Goal: Transaction & Acquisition: Book appointment/travel/reservation

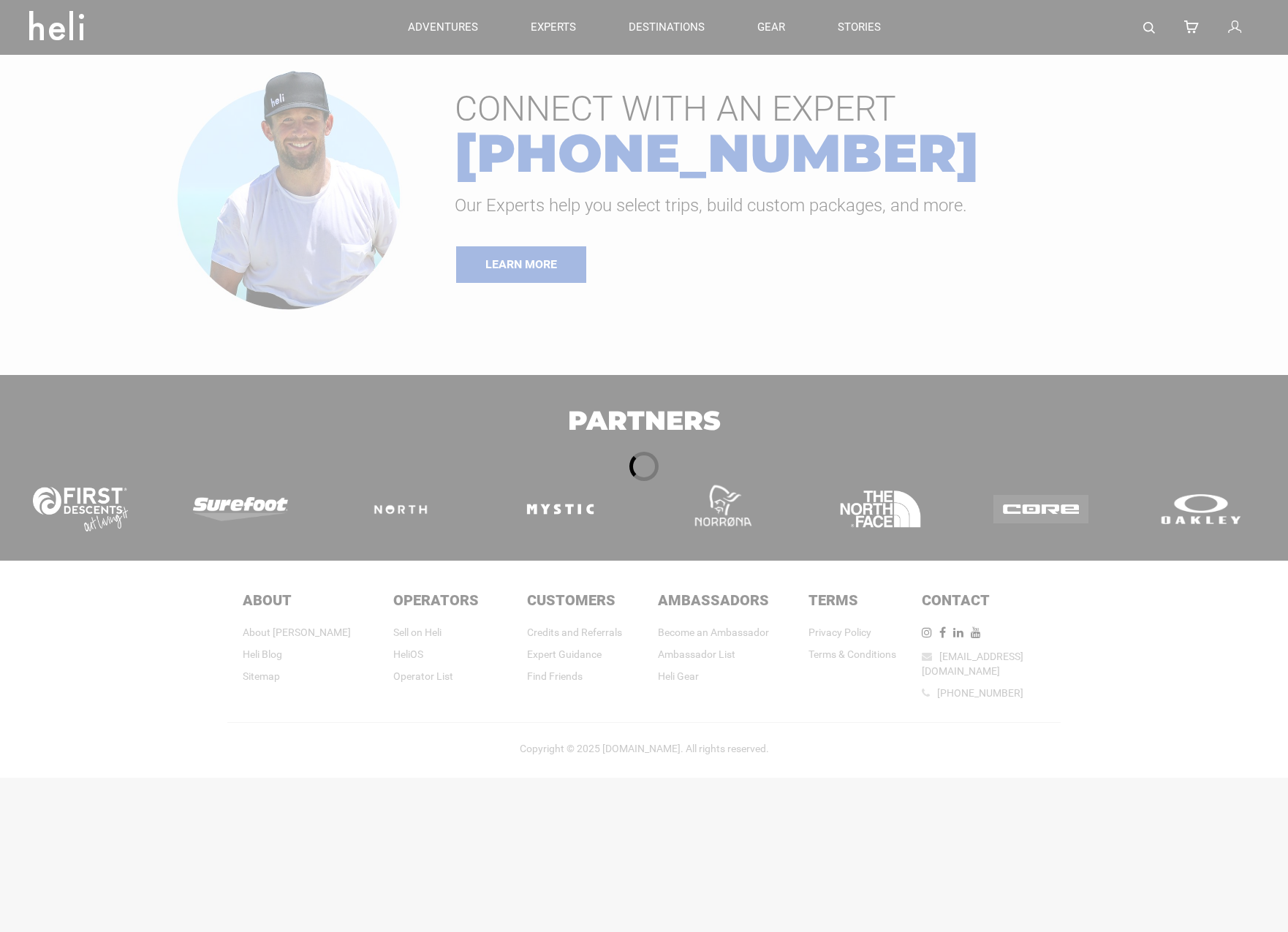
type input "Bike"
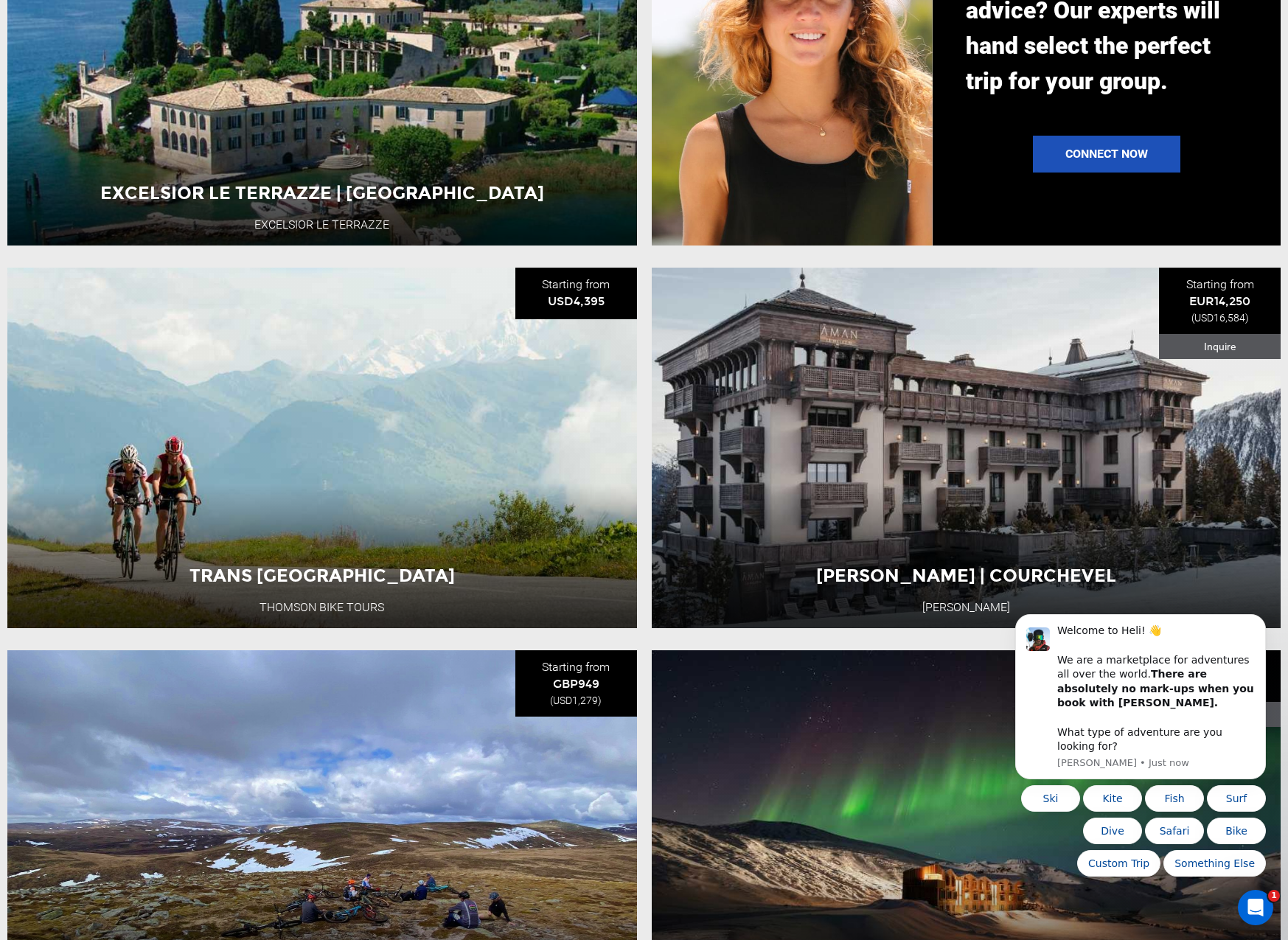
scroll to position [1563, 0]
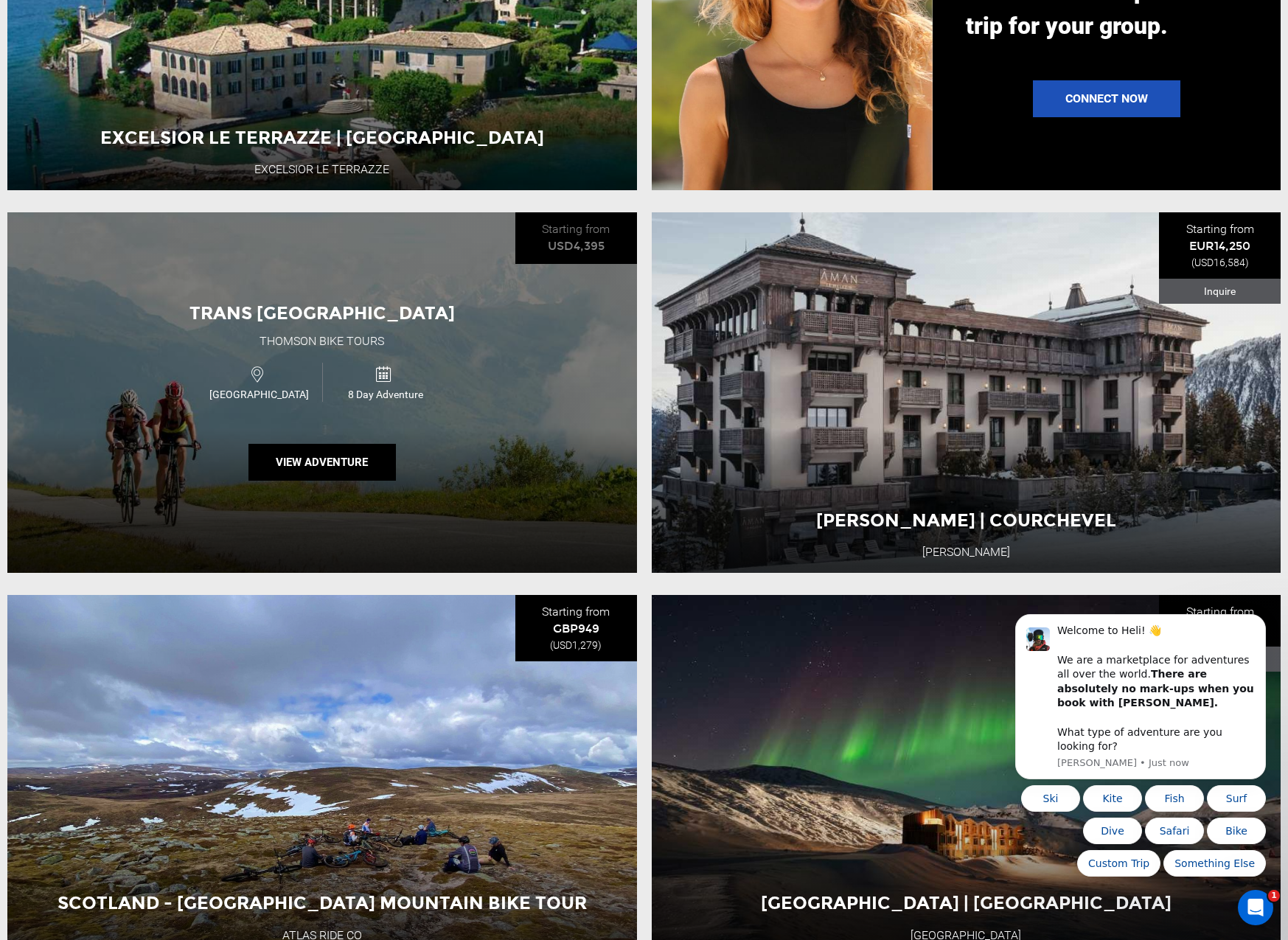
click at [370, 294] on div "Trans French Alps Thomson Bike Tours Switzerland 8 Day Adventure View Adventure" at bounding box center [322, 392] width 630 height 360
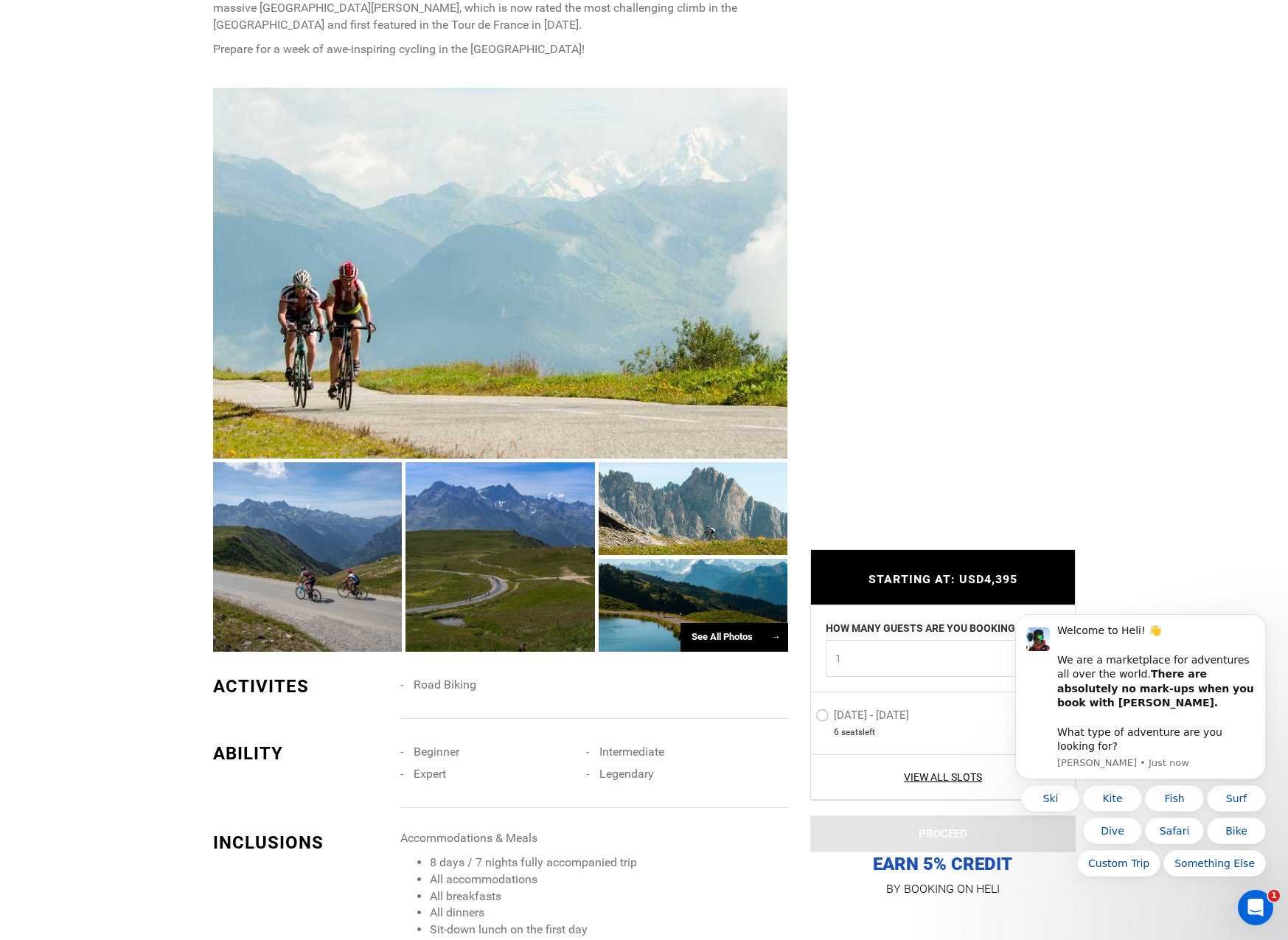
scroll to position [1040, 0]
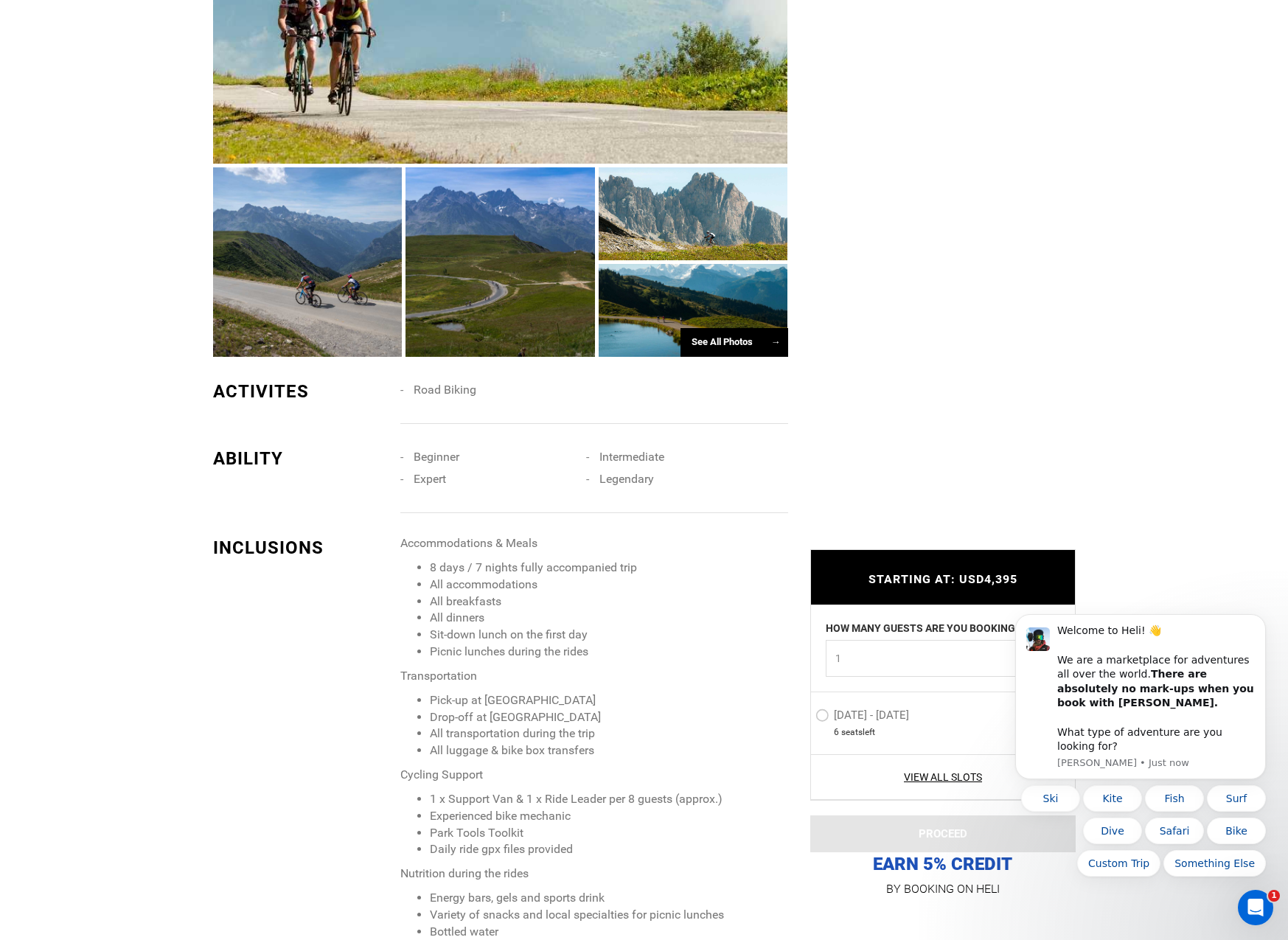
type input "Bike"
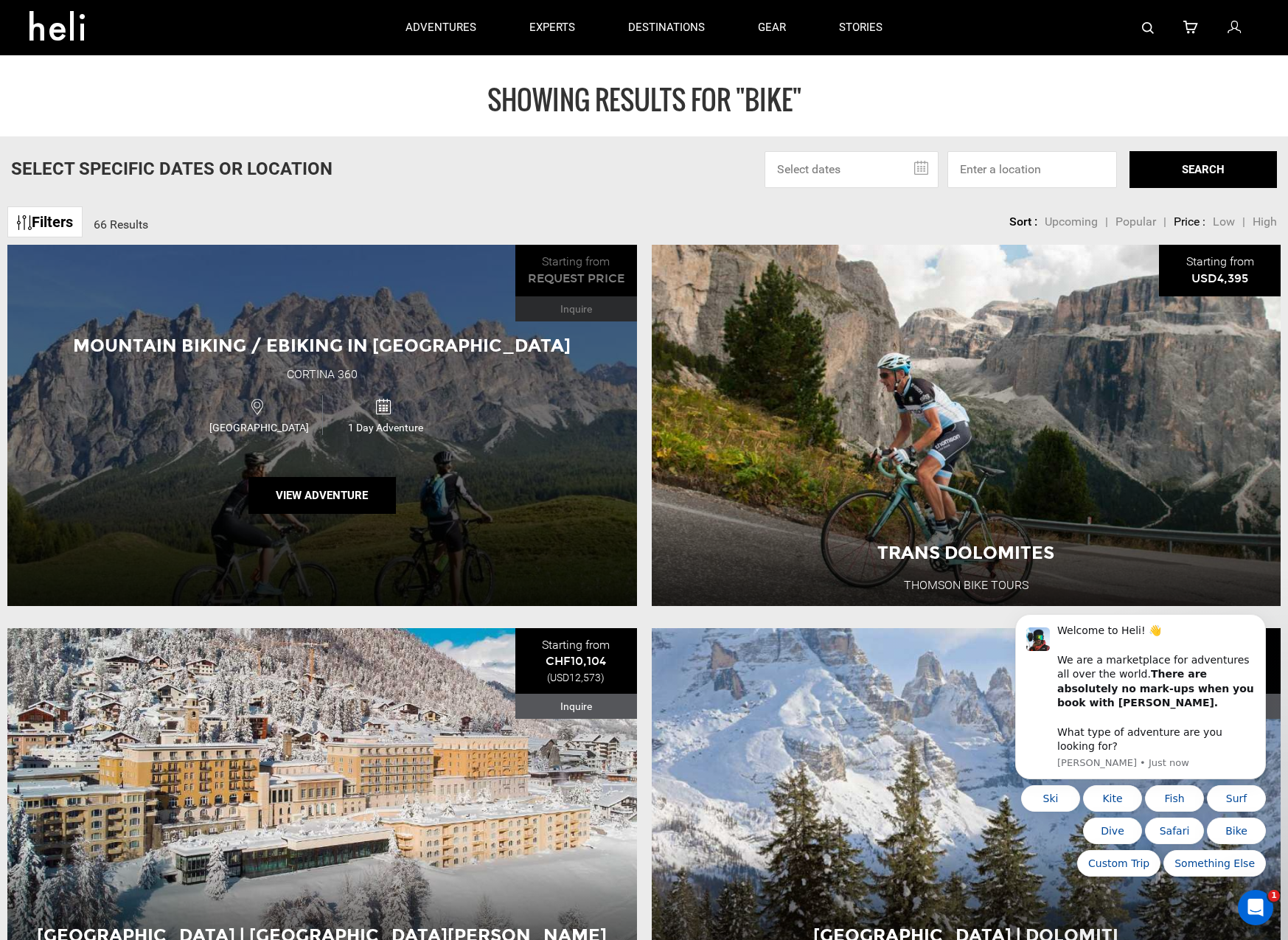
click at [447, 356] on span "Mountain Biking / Ebiking in [GEOGRAPHIC_DATA]" at bounding box center [322, 345] width 498 height 22
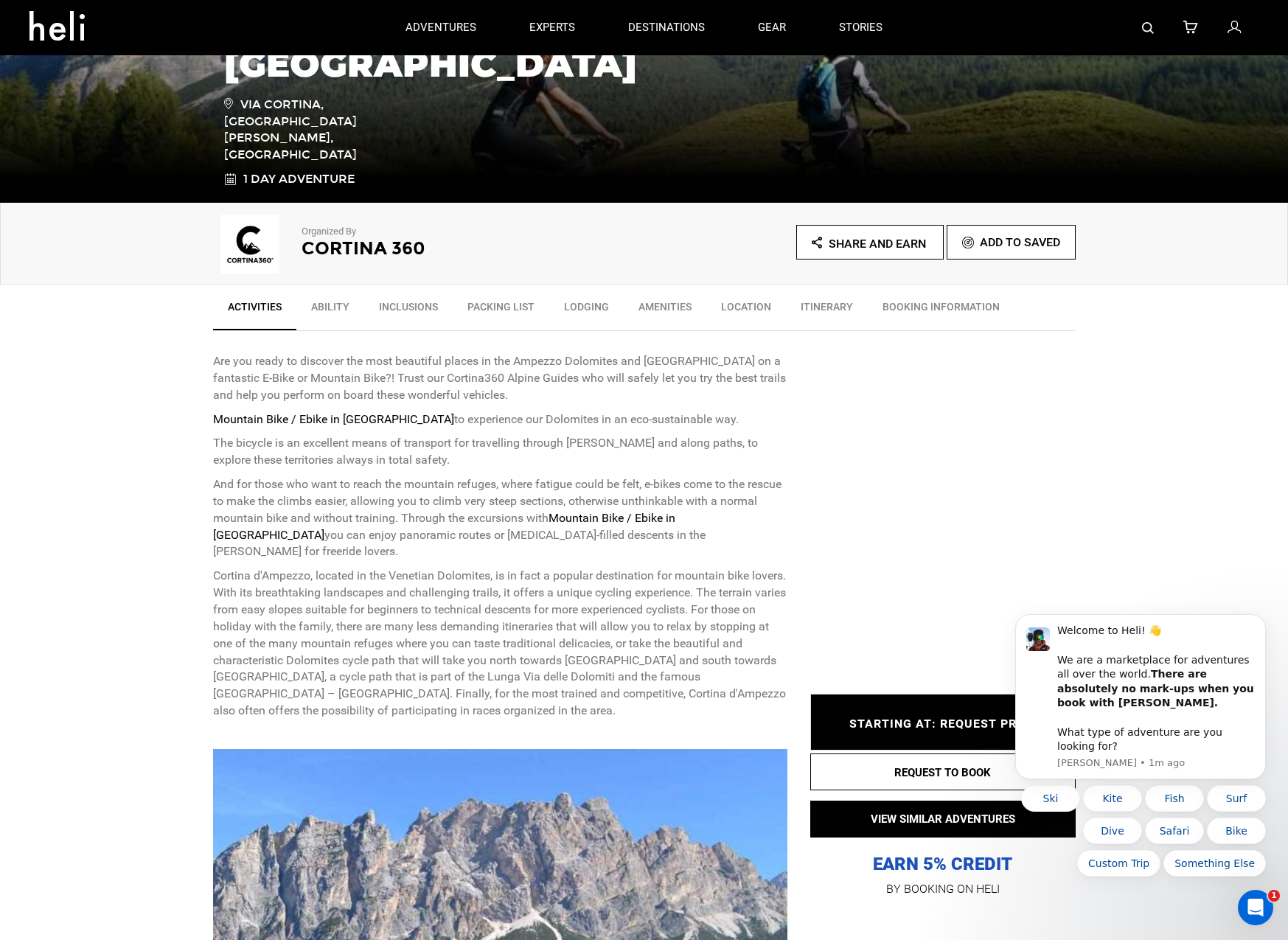
scroll to position [280, 0]
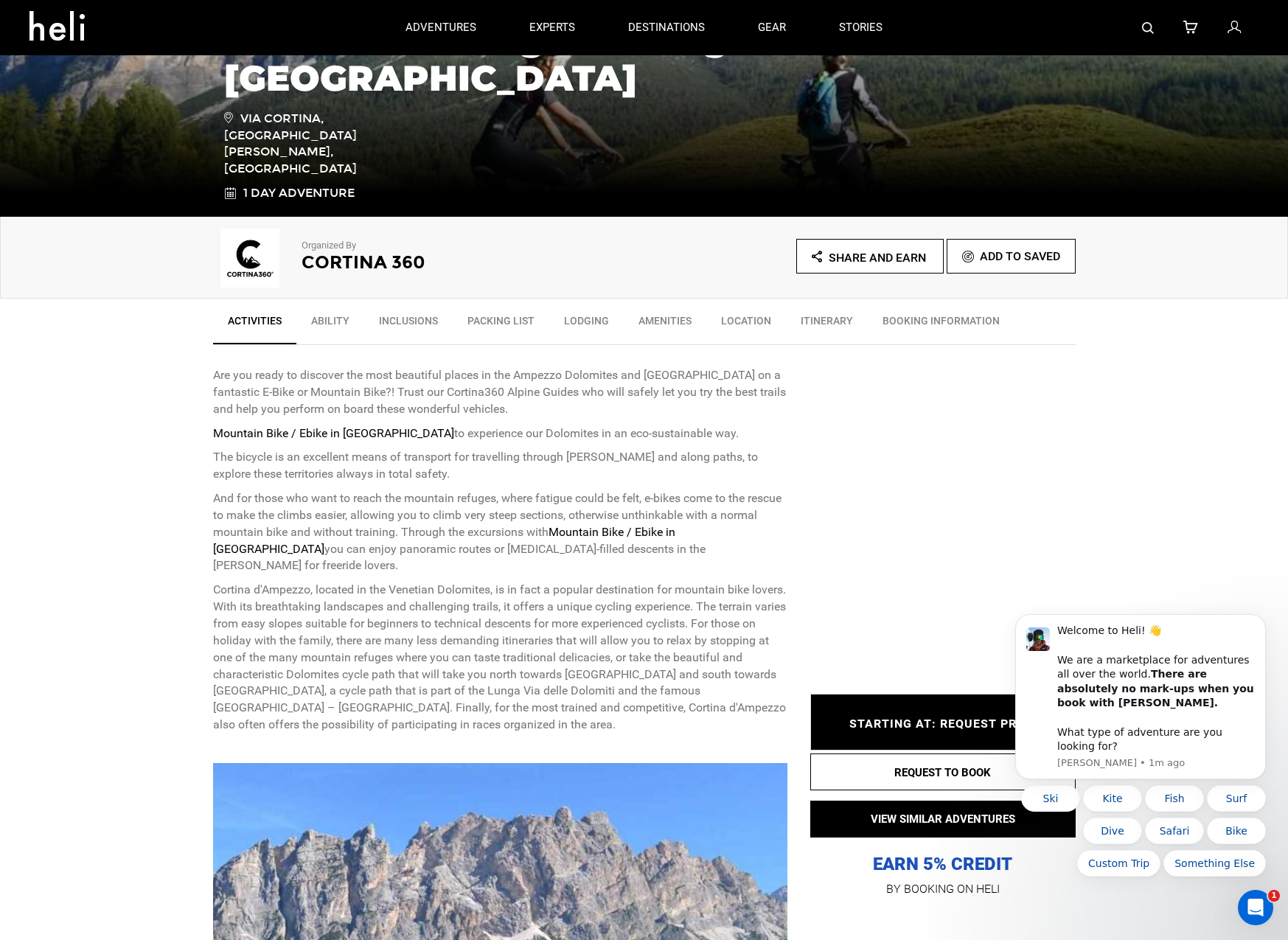
type input "Bike"
